Goal: Find specific page/section: Find specific page/section

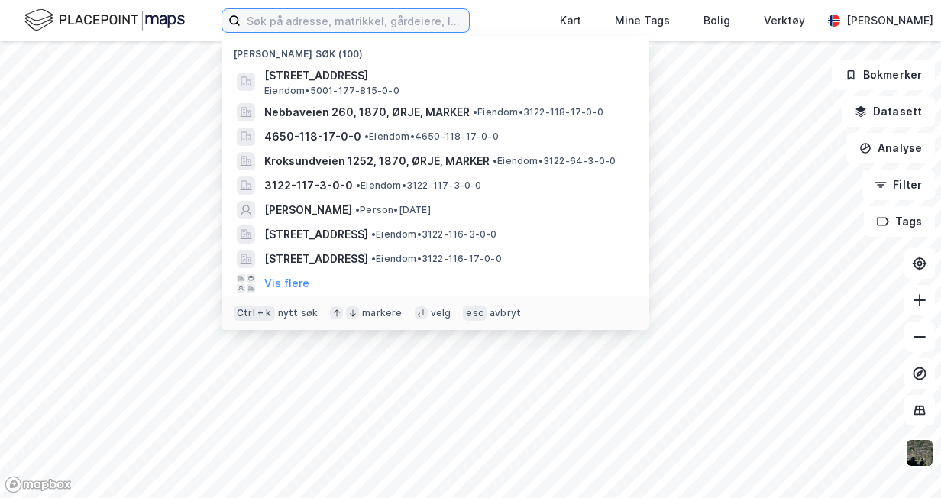
click at [313, 24] on input at bounding box center [355, 20] width 228 height 23
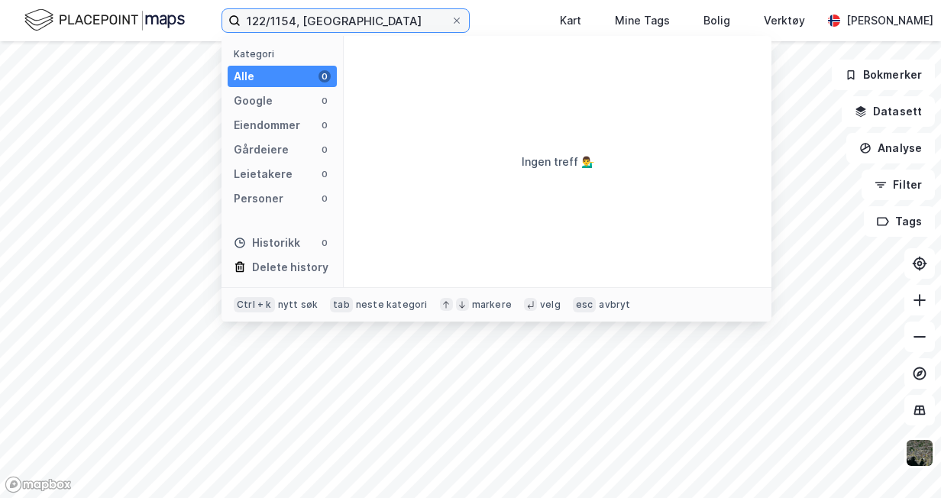
drag, startPoint x: 279, startPoint y: 17, endPoint x: 287, endPoint y: 11, distance: 10.4
click at [280, 17] on input "122/1154, [GEOGRAPHIC_DATA]" at bounding box center [346, 20] width 210 height 23
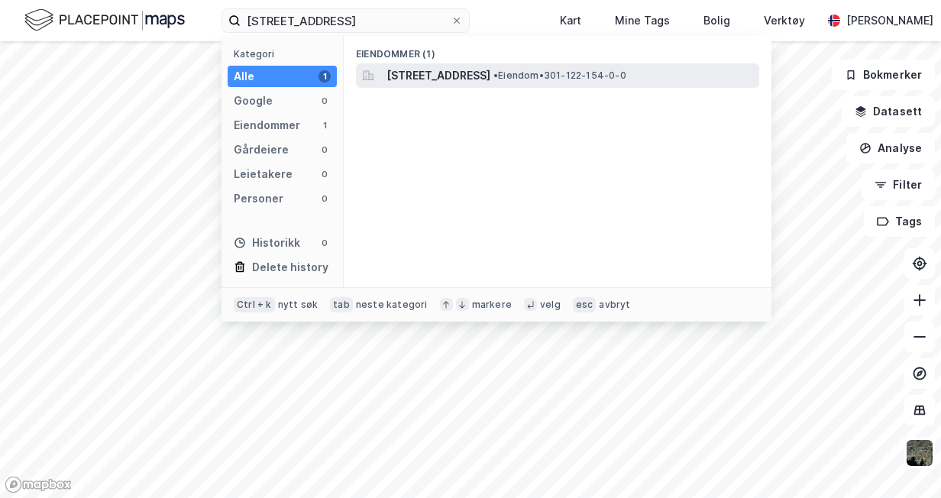
click at [435, 78] on span "[STREET_ADDRESS]" at bounding box center [439, 75] width 104 height 18
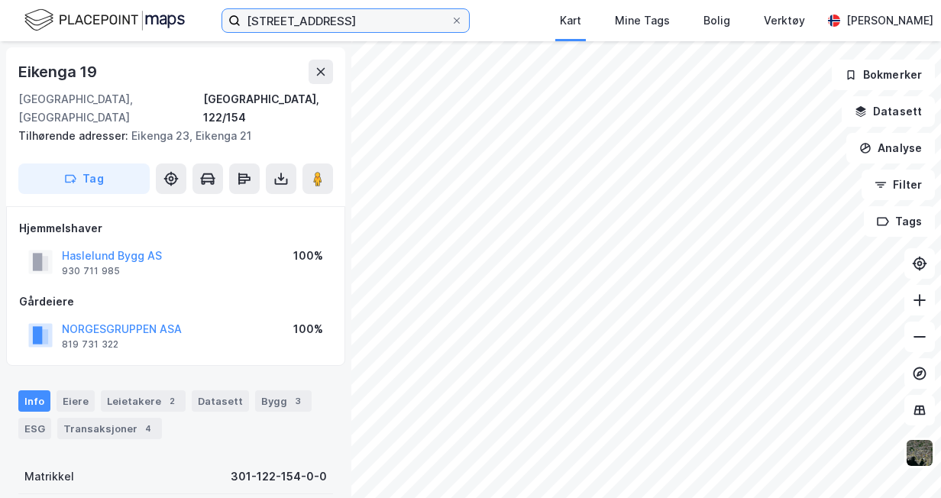
click at [289, 19] on input "[STREET_ADDRESS]" at bounding box center [346, 20] width 210 height 23
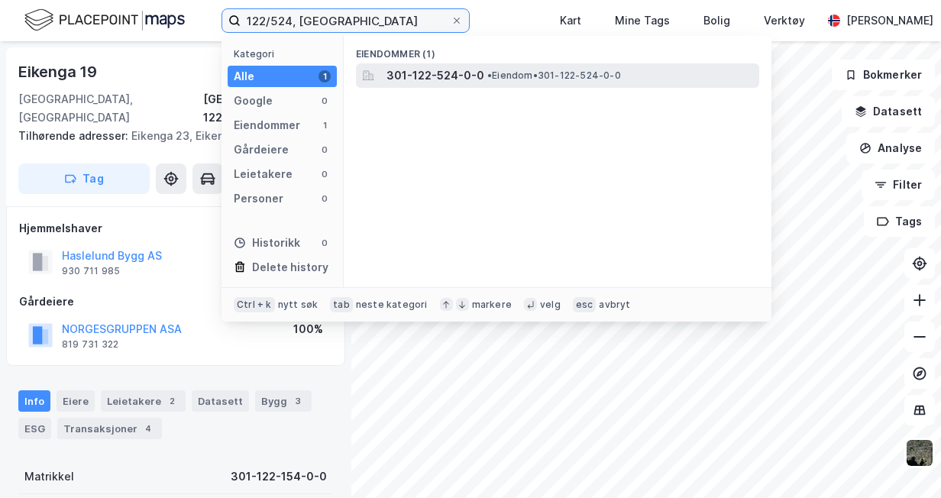
type input "122/524, [GEOGRAPHIC_DATA]"
click at [432, 76] on span "301-122-524-0-0" at bounding box center [436, 75] width 98 height 18
